Goal: Check status: Check status

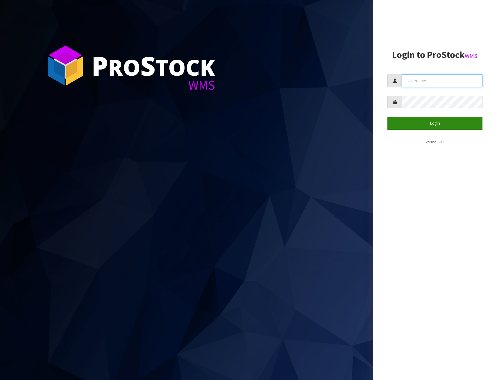
type input "NEROTAPWARE"
click at [427, 122] on button "Login" at bounding box center [435, 123] width 95 height 13
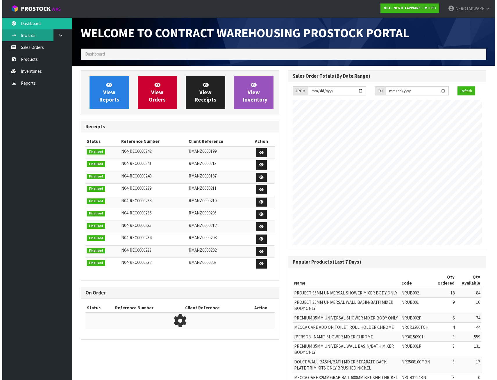
scroll to position [354, 207]
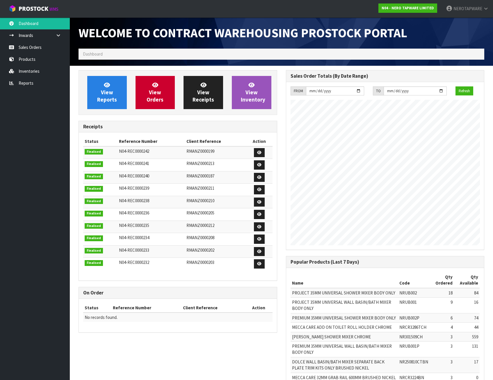
click at [141, 56] on ol "Dashboard" at bounding box center [281, 54] width 406 height 11
click at [135, 53] on ol "Dashboard" at bounding box center [281, 54] width 406 height 11
click at [94, 54] on span "Dashboard" at bounding box center [93, 54] width 20 height 6
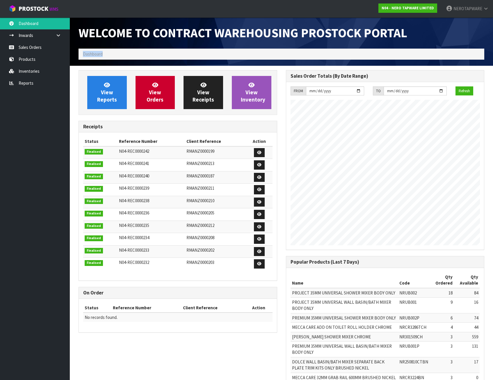
click at [94, 54] on span "Dashboard" at bounding box center [93, 54] width 20 height 6
drag, startPoint x: 94, startPoint y: 54, endPoint x: 107, endPoint y: 56, distance: 12.9
click at [107, 56] on ol "Dashboard" at bounding box center [281, 54] width 406 height 11
click at [154, 87] on icon at bounding box center [155, 85] width 6 height 6
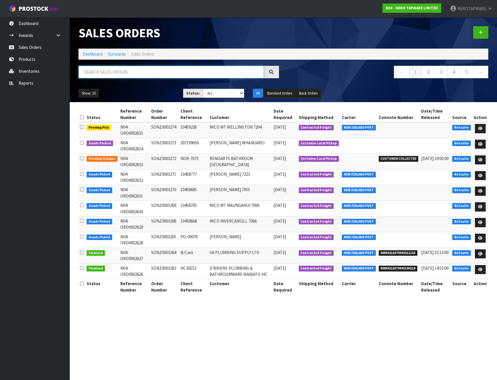
click at [120, 73] on input "text" at bounding box center [170, 72] width 185 height 13
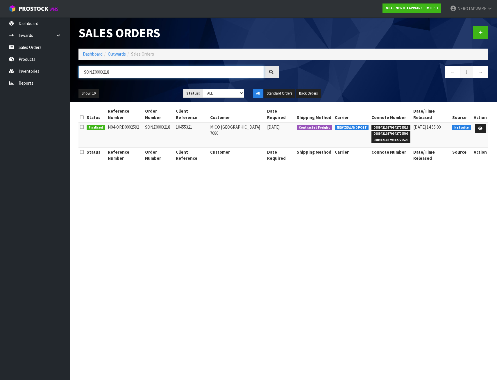
type input "SONZ0003218"
click at [380, 125] on span "00894210379942729516" at bounding box center [391, 128] width 39 height 6
drag, startPoint x: 373, startPoint y: 120, endPoint x: 408, endPoint y: 121, distance: 34.6
click at [408, 125] on span "00894210379942729516" at bounding box center [391, 128] width 39 height 6
copy span "00894210379942729516"
